Goal: Find contact information: Find contact information

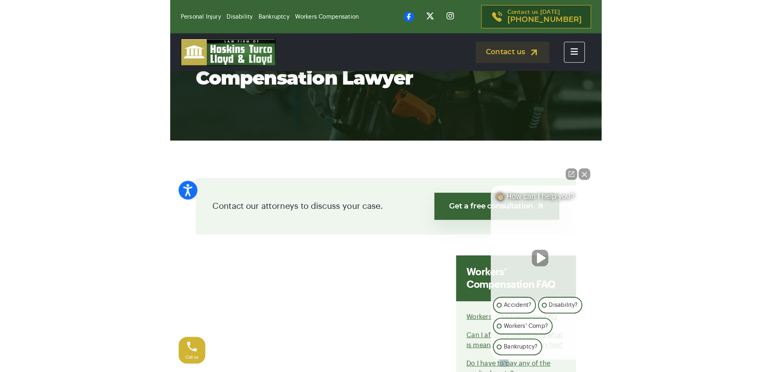
scroll to position [203, 0]
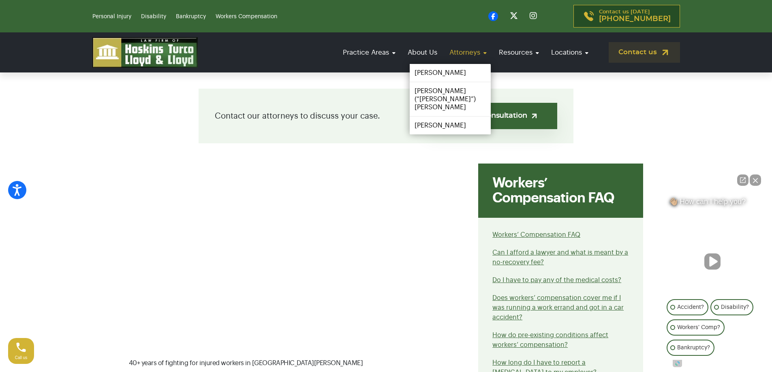
click at [418, 53] on link "Attorneys" at bounding box center [467, 52] width 45 height 23
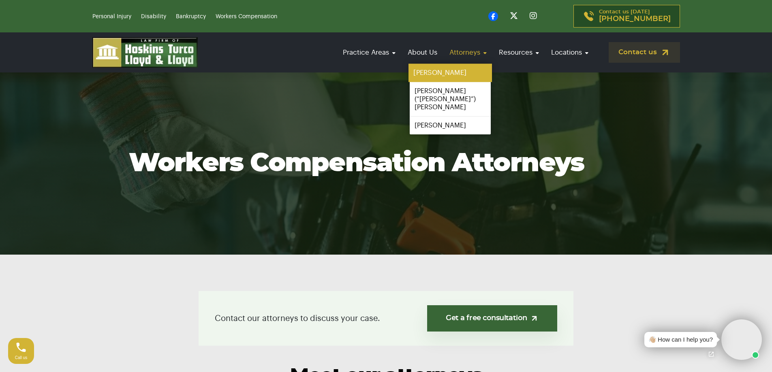
click at [441, 73] on link "[PERSON_NAME]" at bounding box center [449, 73] width 83 height 18
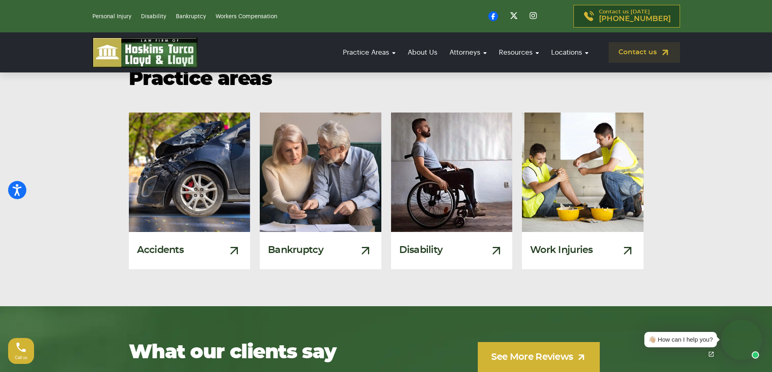
scroll to position [932, 0]
